Goal: Task Accomplishment & Management: Complete application form

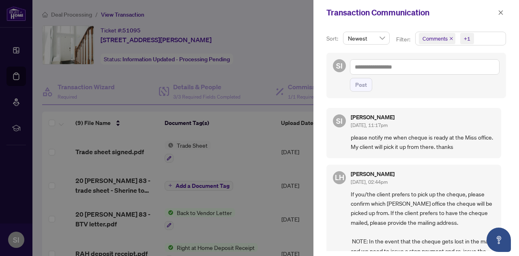
scroll to position [162, 0]
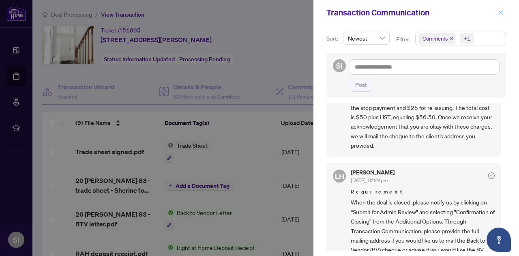
click at [502, 10] on icon "close" at bounding box center [501, 13] width 6 height 6
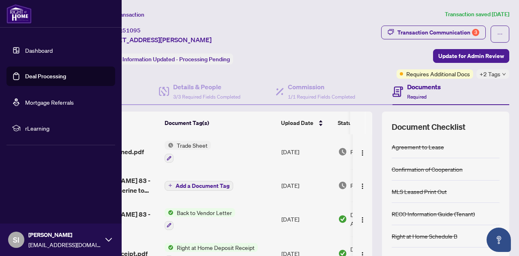
click at [28, 47] on link "Dashboard" at bounding box center [39, 50] width 28 height 7
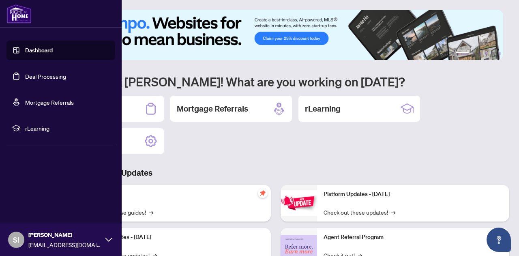
click at [34, 80] on link "Deal Processing" at bounding box center [45, 76] width 41 height 7
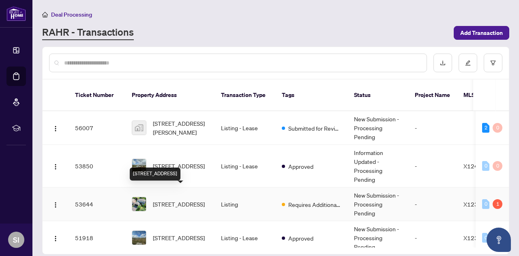
click at [162, 199] on span "[STREET_ADDRESS]" at bounding box center [179, 203] width 52 height 9
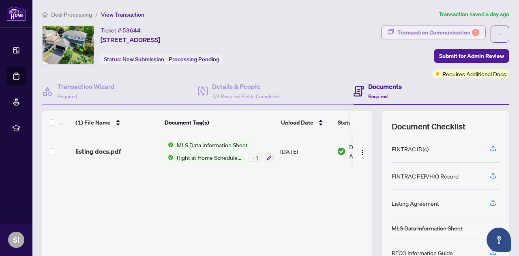
click at [416, 32] on div "Transaction Communication 1" at bounding box center [438, 32] width 82 height 13
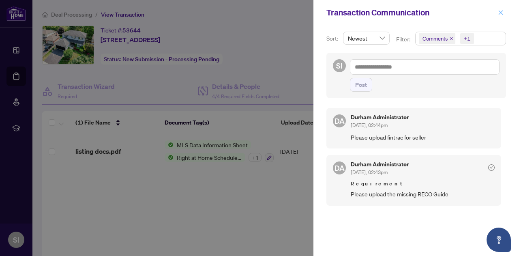
click at [505, 13] on button "button" at bounding box center [500, 13] width 11 height 10
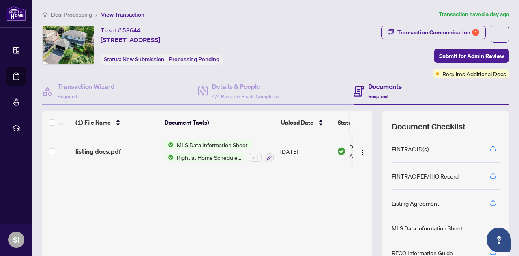
click at [227, 144] on span "MLS Data Information Sheet" at bounding box center [211, 144] width 77 height 9
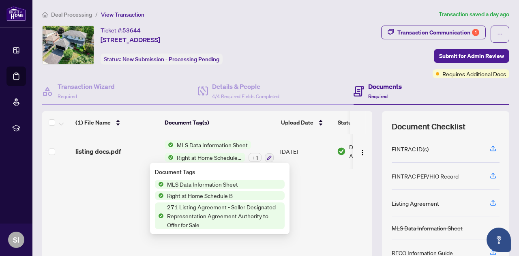
click at [201, 213] on span "271 Listing Agreement - Seller Designated Representation Agreement Authority to…" at bounding box center [224, 215] width 121 height 27
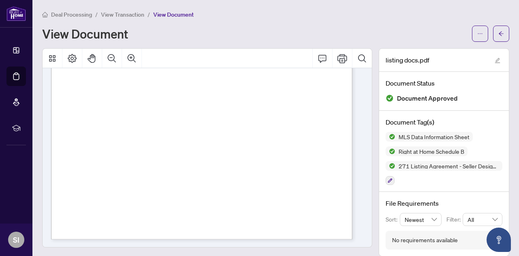
scroll to position [11450, 0]
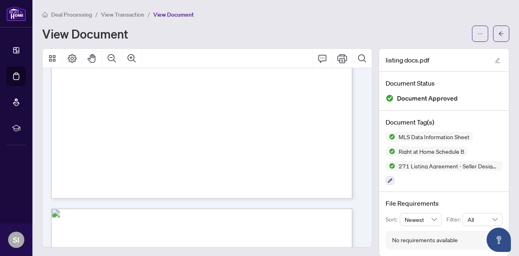
click at [251, 17] on div "Deal Processing / View Transaction / View Document" at bounding box center [275, 14] width 467 height 9
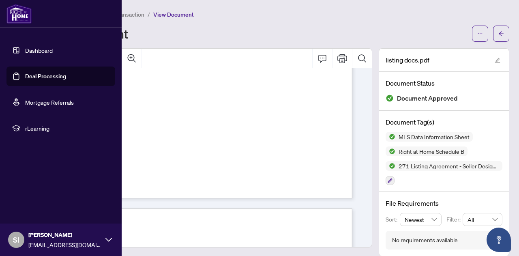
click at [53, 73] on link "Deal Processing" at bounding box center [45, 76] width 41 height 7
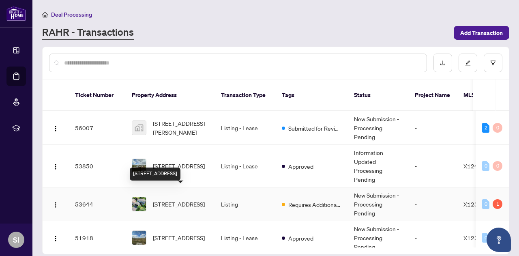
click at [175, 199] on span "[STREET_ADDRESS]" at bounding box center [179, 203] width 52 height 9
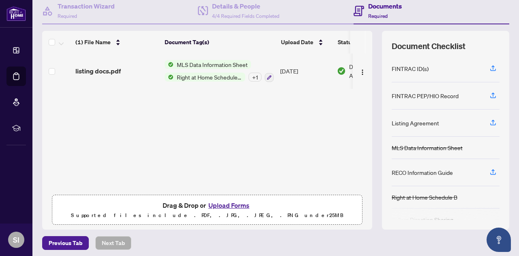
scroll to position [83, 0]
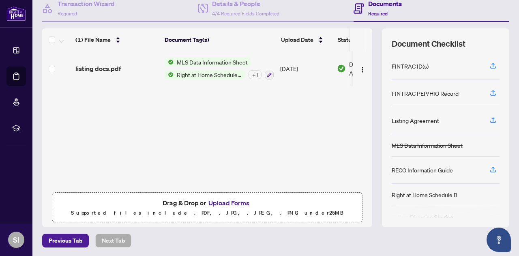
click at [223, 201] on button "Upload Forms" at bounding box center [229, 202] width 46 height 11
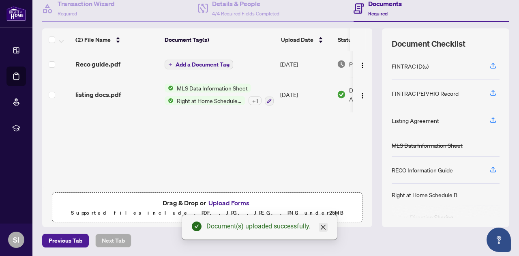
click at [322, 228] on icon "close" at bounding box center [323, 227] width 6 height 6
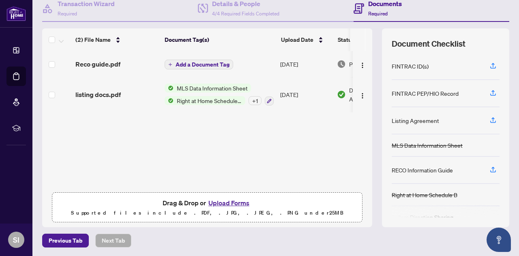
scroll to position [0, 0]
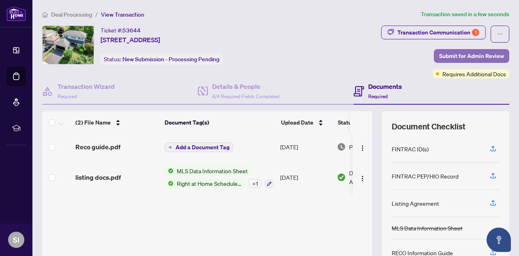
click at [458, 54] on span "Submit for Admin Review" at bounding box center [471, 55] width 65 height 13
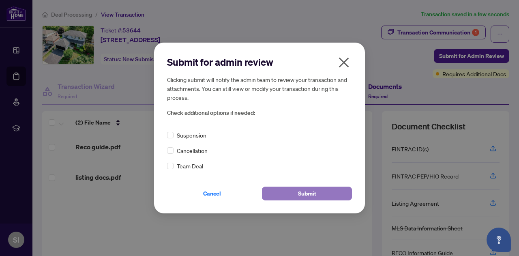
drag, startPoint x: 318, startPoint y: 195, endPoint x: 315, endPoint y: 198, distance: 4.3
click at [317, 196] on button "Submit" at bounding box center [307, 193] width 90 height 14
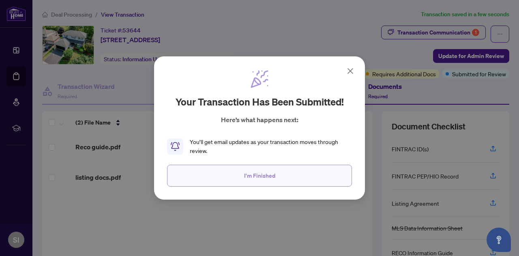
click at [252, 180] on span "I'm Finished" at bounding box center [259, 175] width 31 height 13
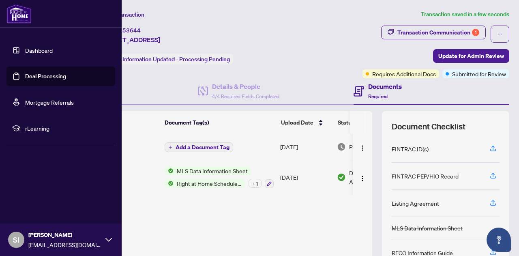
click at [34, 79] on link "Deal Processing" at bounding box center [45, 76] width 41 height 7
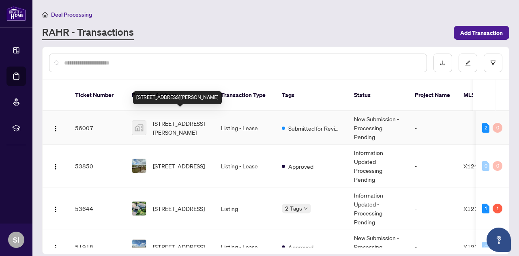
click at [187, 119] on span "[STREET_ADDRESS][PERSON_NAME]" at bounding box center [180, 128] width 55 height 18
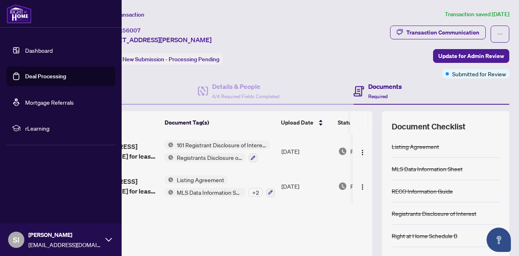
click at [32, 77] on link "Deal Processing" at bounding box center [45, 76] width 41 height 7
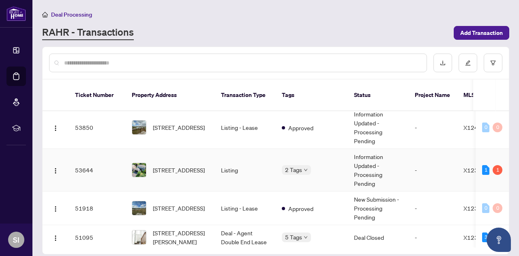
scroll to position [122, 0]
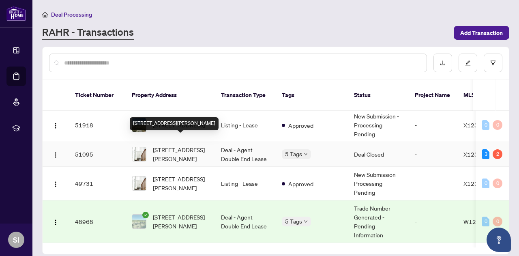
click at [189, 145] on span "[STREET_ADDRESS][PERSON_NAME]" at bounding box center [180, 154] width 55 height 18
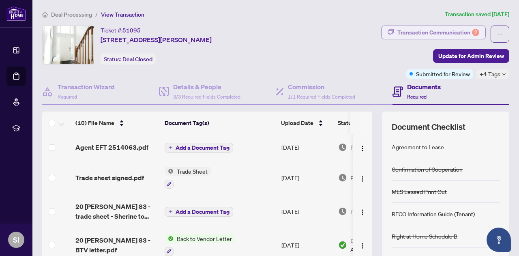
click at [436, 28] on div "Transaction Communication 2" at bounding box center [438, 32] width 82 height 13
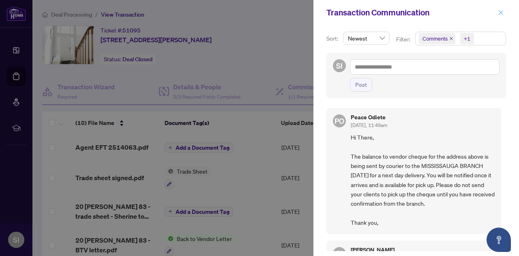
drag, startPoint x: 501, startPoint y: 10, endPoint x: 499, endPoint y: 14, distance: 4.9
click at [501, 10] on icon "close" at bounding box center [501, 13] width 6 height 6
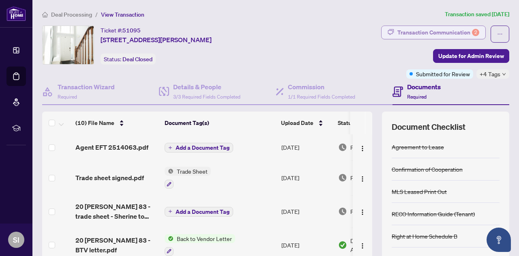
click at [423, 31] on div "Transaction Communication 2" at bounding box center [438, 32] width 82 height 13
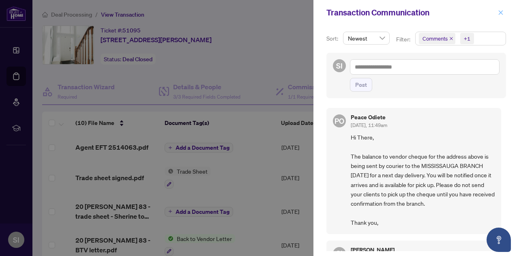
click at [498, 11] on icon "close" at bounding box center [501, 13] width 6 height 6
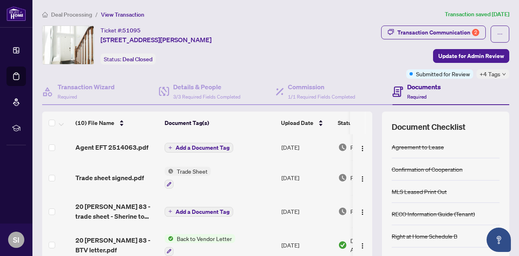
click at [35, 169] on main "Deal Processing / View Transaction Transaction saved [DATE] Ticket #: 51095 83-…" at bounding box center [275, 128] width 486 height 256
click at [432, 30] on div "Transaction Communication 2" at bounding box center [438, 32] width 82 height 13
